Goal: Information Seeking & Learning: Learn about a topic

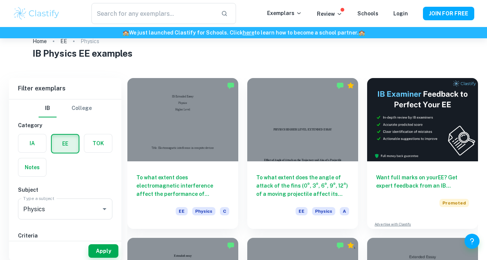
click at [297, 181] on h6 "To what extent does the angle of attack of the fins (0°, 3°, 6°, 9°, 12°) of a …" at bounding box center [302, 185] width 93 height 25
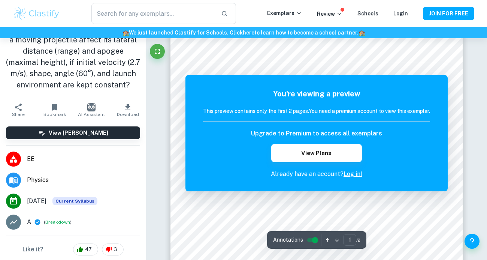
scroll to position [49, 0]
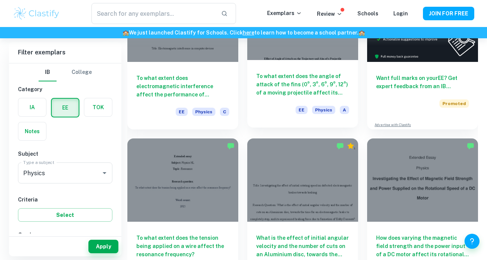
scroll to position [246, 0]
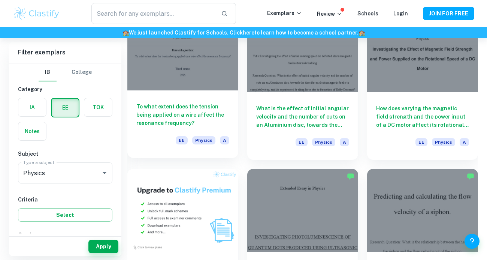
click at [209, 112] on h6 "To what extent does the tension being applied on a wire affect the resonance fr…" at bounding box center [182, 114] width 93 height 25
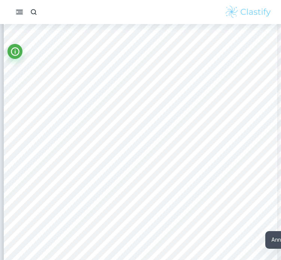
scroll to position [2719, 0]
type input "7"
